Goal: Find specific page/section: Find specific page/section

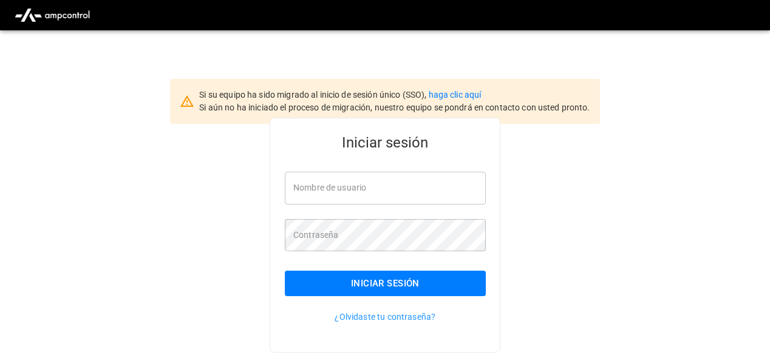
type input "**********"
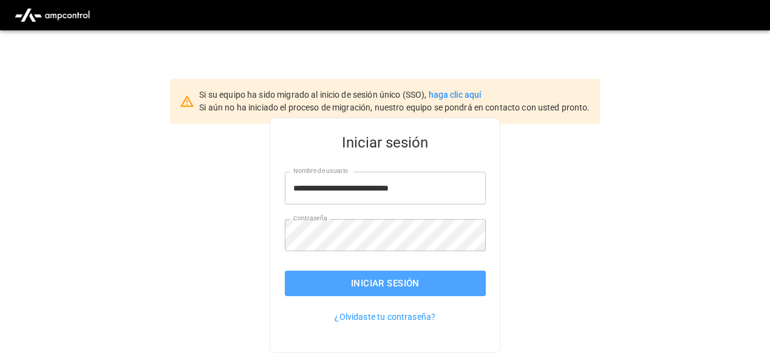
click at [419, 287] on button "Iniciar sesión" at bounding box center [385, 284] width 201 height 26
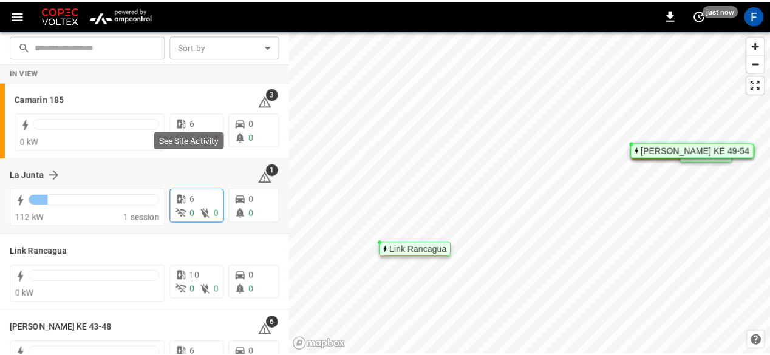
scroll to position [108, 0]
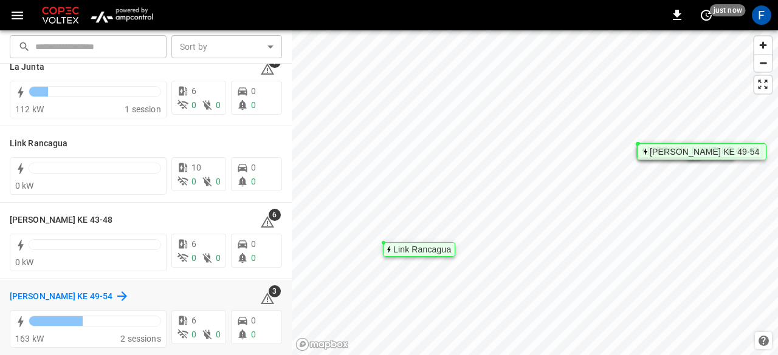
click at [77, 296] on h6 "[PERSON_NAME] KE 49-54" at bounding box center [61, 296] width 103 height 13
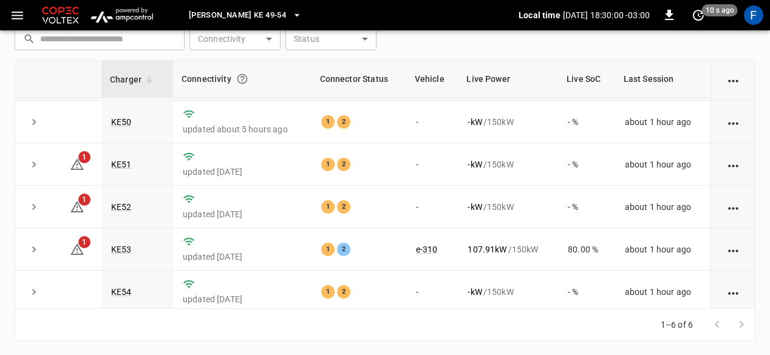
scroll to position [39, 0]
click at [132, 251] on td "KE53" at bounding box center [137, 250] width 72 height 43
click at [129, 251] on link "KE53" at bounding box center [122, 250] width 26 height 15
